Goal: Information Seeking & Learning: Learn about a topic

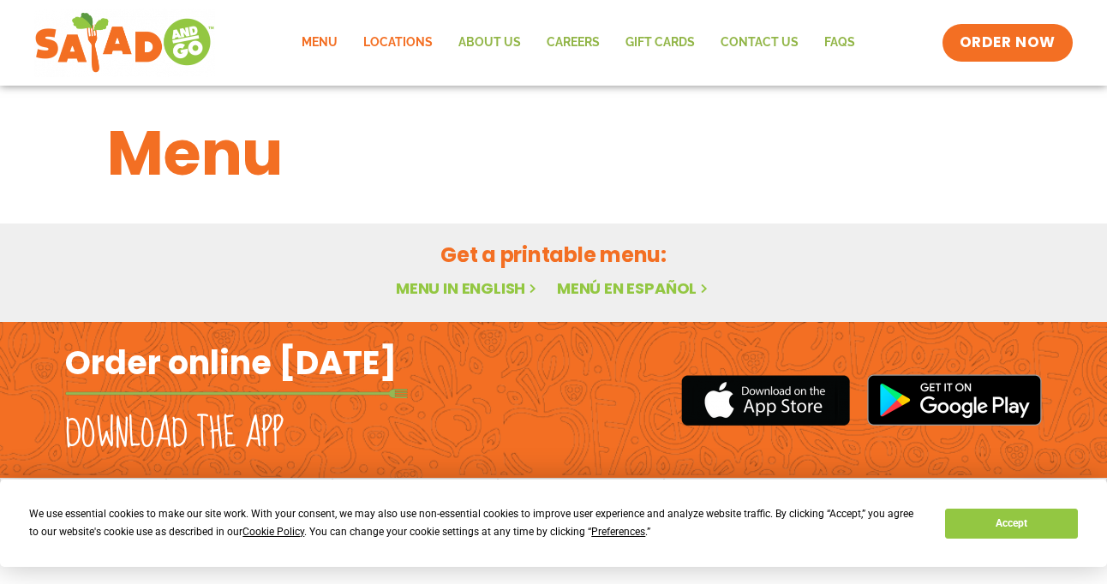
click at [407, 43] on link "Locations" at bounding box center [397, 42] width 95 height 39
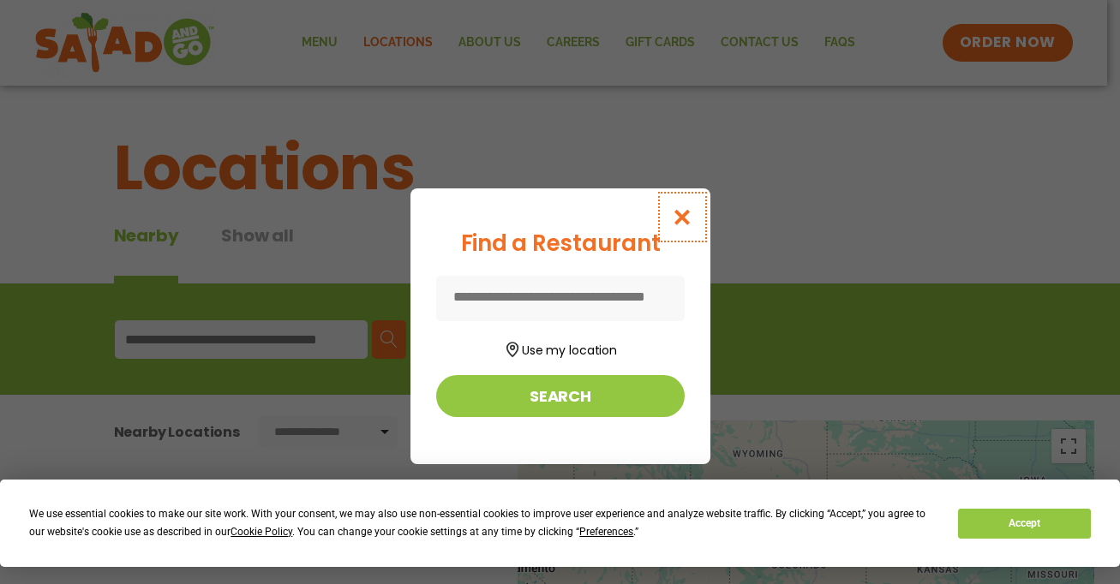
click at [695, 217] on button "Close modal" at bounding box center [682, 216] width 56 height 57
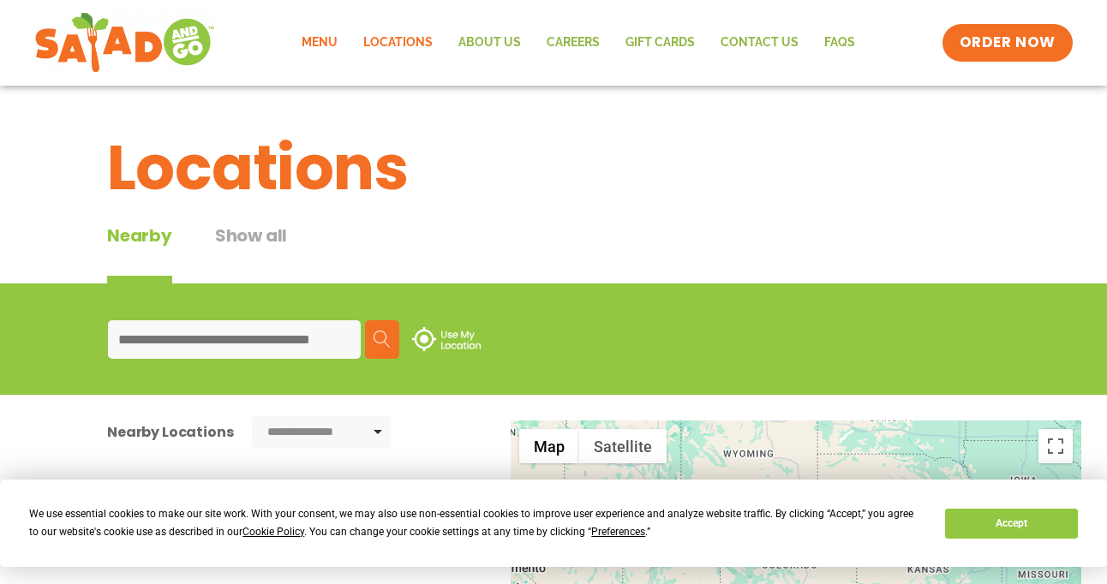
click at [318, 28] on link "Menu" at bounding box center [320, 42] width 62 height 39
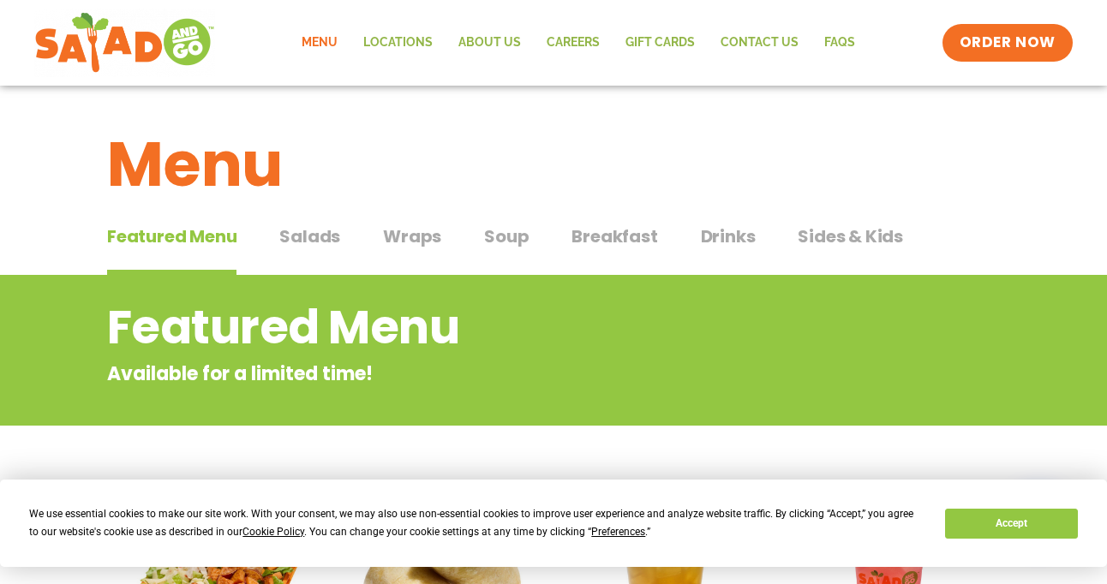
click at [297, 243] on span "Salads" at bounding box center [309, 237] width 61 height 26
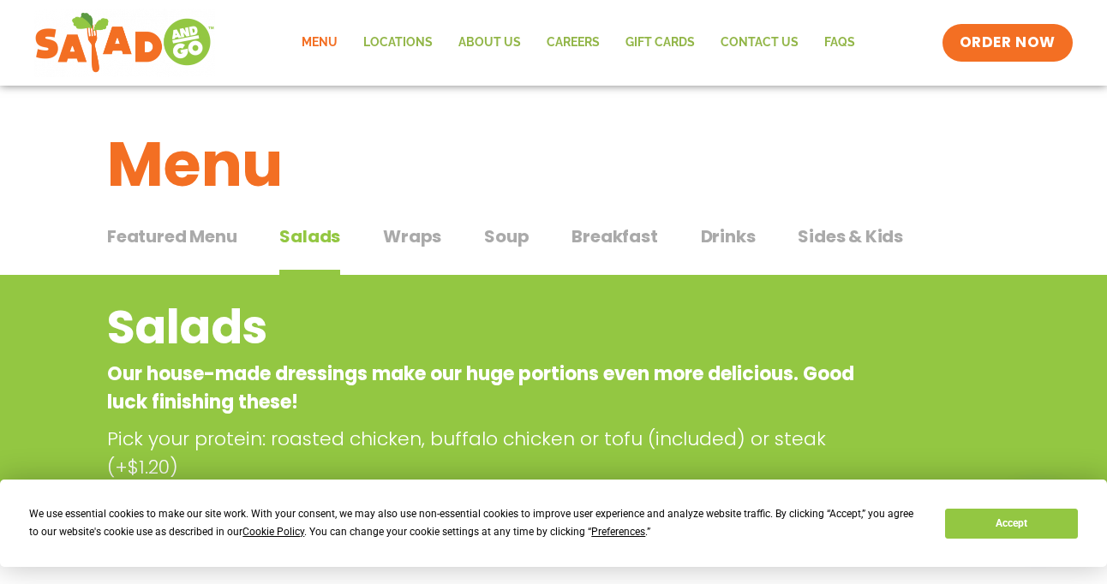
click at [387, 246] on span "Wraps" at bounding box center [412, 237] width 58 height 26
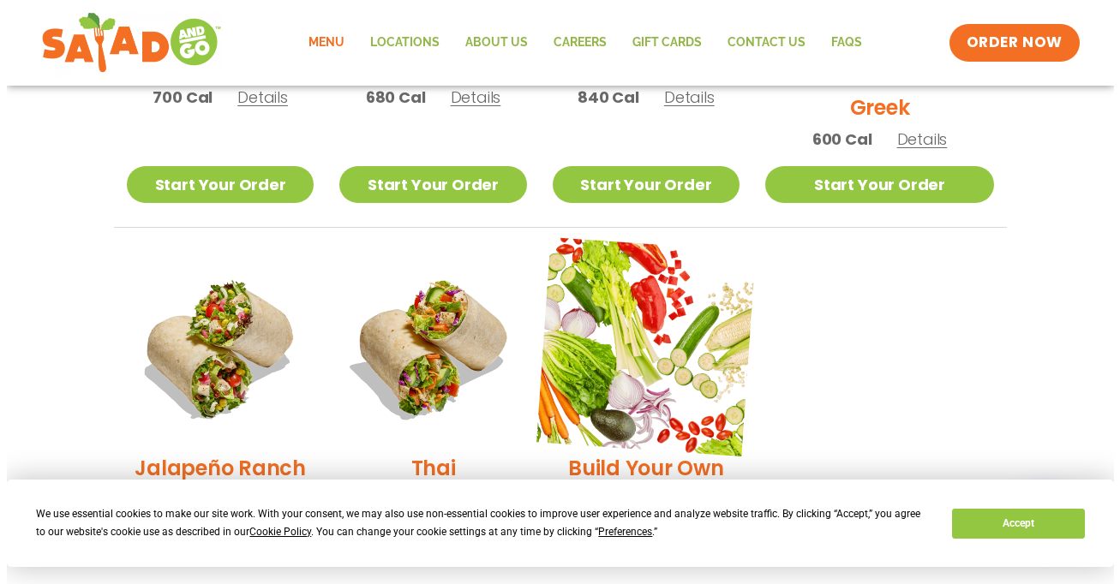
scroll to position [1199, 0]
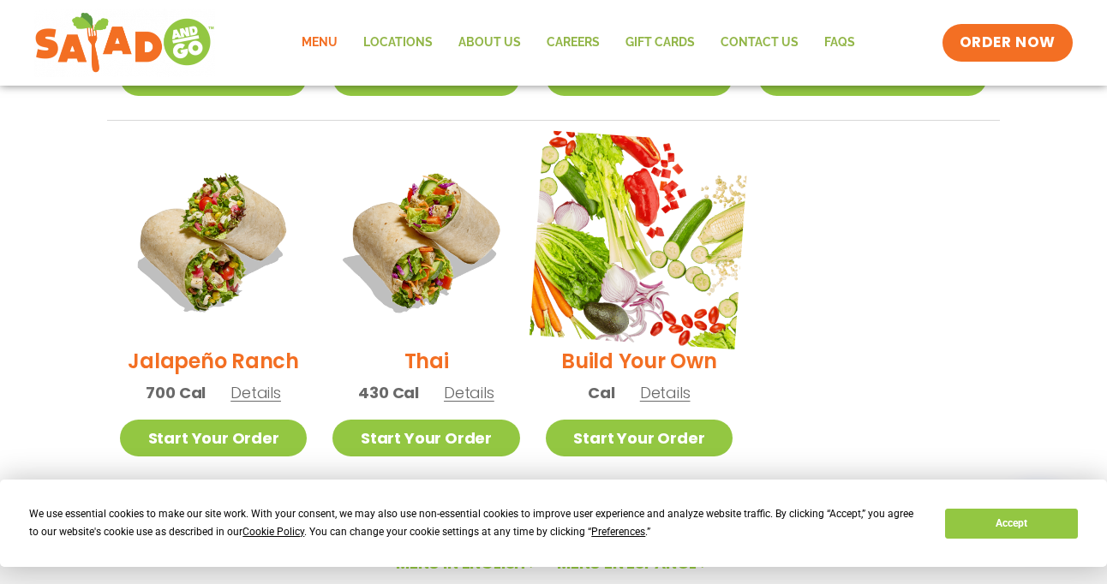
click at [641, 278] on img at bounding box center [638, 239] width 219 height 219
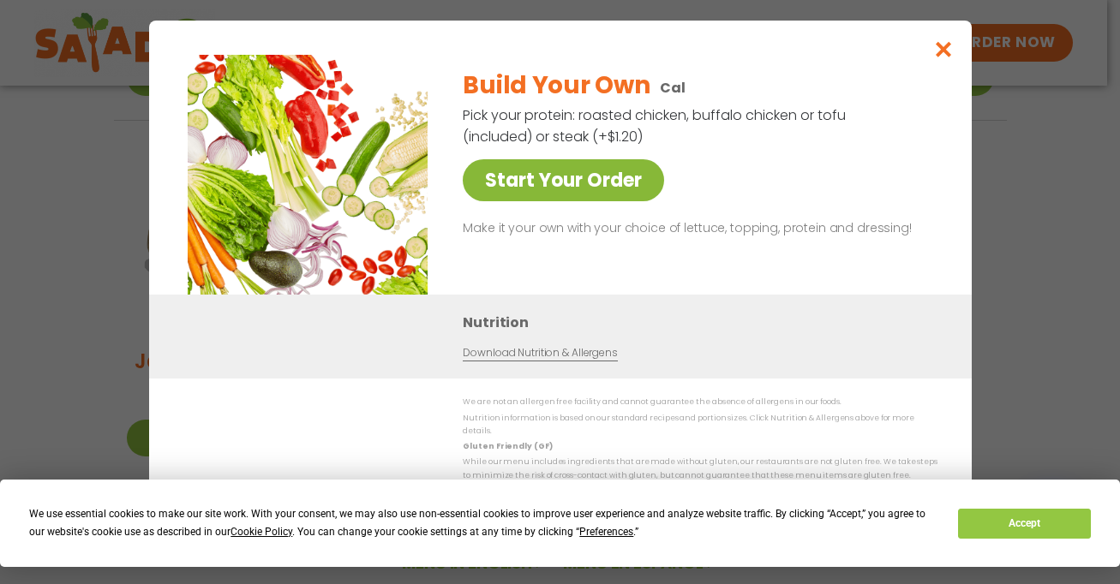
click at [623, 178] on link "Start Your Order" at bounding box center [563, 180] width 201 height 42
